Goal: Task Accomplishment & Management: Use online tool/utility

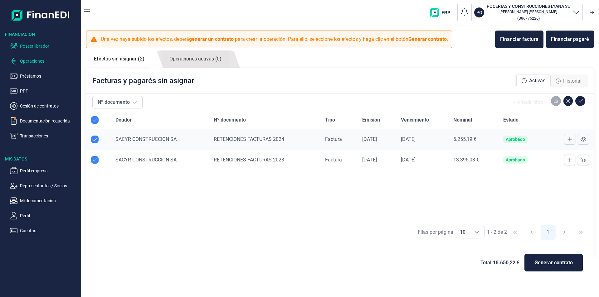
click at [41, 44] on p "Poseer librador" at bounding box center [49, 45] width 59 height 7
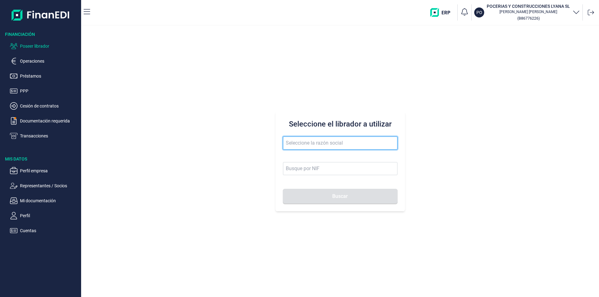
click at [293, 141] on input "text" at bounding box center [340, 143] width 114 height 13
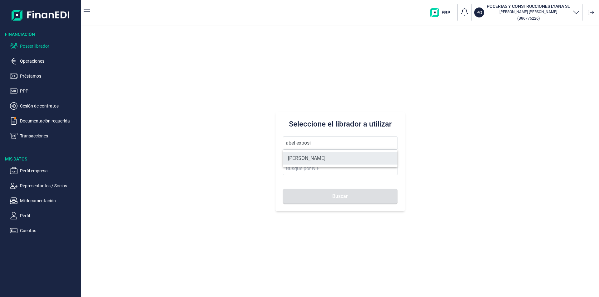
click at [315, 160] on li "[PERSON_NAME]" at bounding box center [340, 158] width 114 height 12
type input "[PERSON_NAME]"
type input "60520338R"
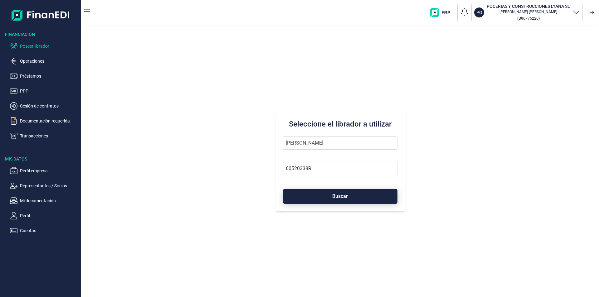
click at [313, 197] on button "Buscar" at bounding box center [340, 196] width 114 height 15
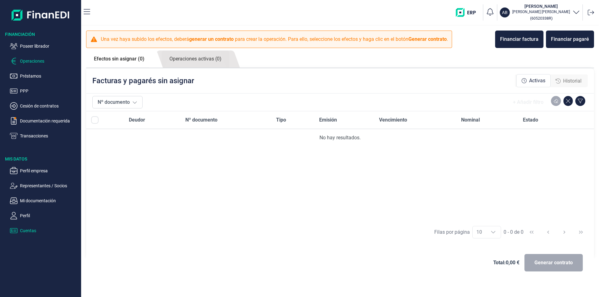
click at [32, 232] on p "Cuentas" at bounding box center [49, 230] width 59 height 7
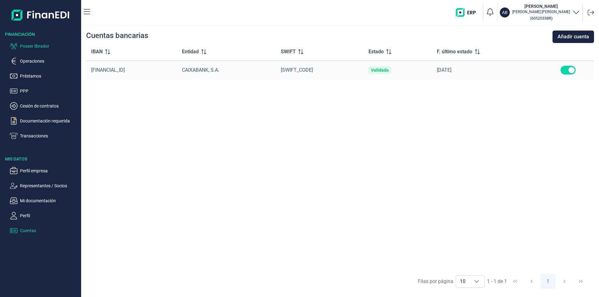
click at [43, 47] on p "Poseer librador" at bounding box center [49, 45] width 59 height 7
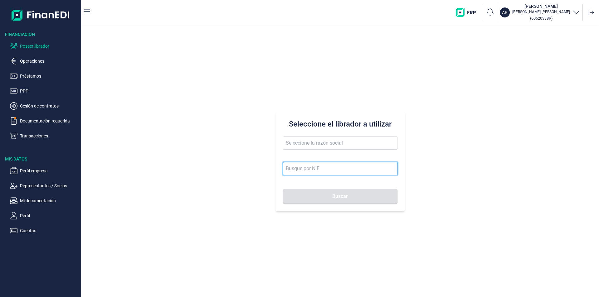
click at [291, 169] on input at bounding box center [340, 168] width 114 height 13
type input "b67441162"
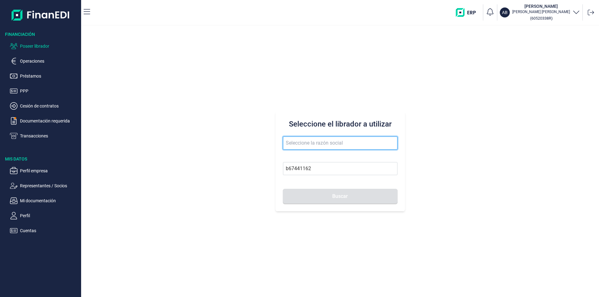
click at [307, 140] on input "text" at bounding box center [340, 143] width 114 height 13
type input "SPECIAL & HEAVY TRANSPORT EUROPE SL"
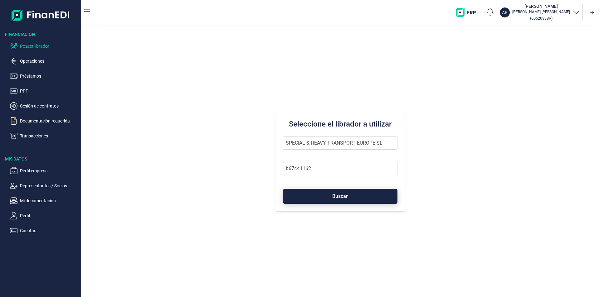
click at [327, 195] on button "Buscar" at bounding box center [340, 196] width 114 height 15
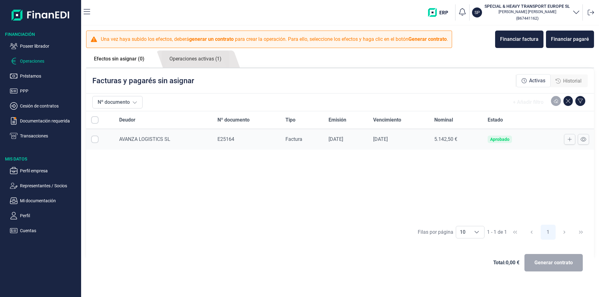
checkbox input "true"
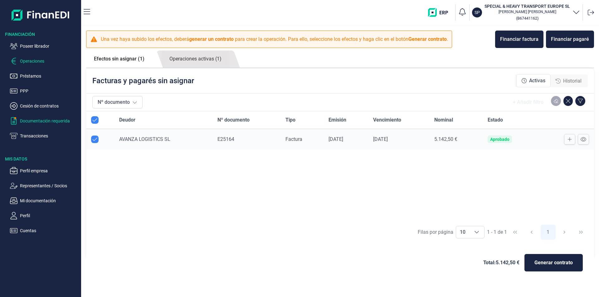
click at [45, 120] on p "Documentación requerida" at bounding box center [49, 120] width 59 height 7
